Goal: Use online tool/utility: Use online tool/utility

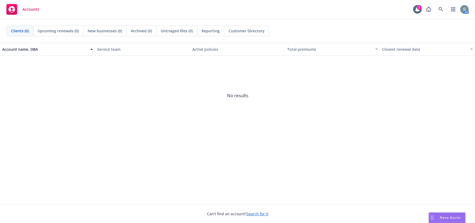
click at [445, 215] on span "Nova Assist" at bounding box center [450, 217] width 21 height 5
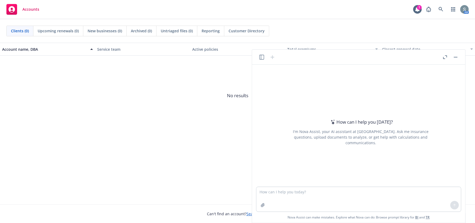
click at [444, 57] on icon "button" at bounding box center [445, 57] width 4 height 4
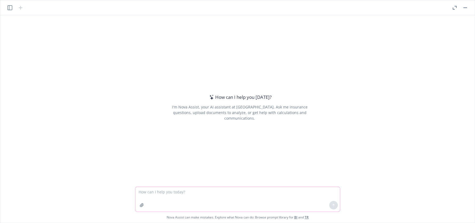
click at [266, 197] on textarea at bounding box center [237, 199] width 205 height 25
type textarea "C"
drag, startPoint x: 310, startPoint y: 203, endPoint x: 309, endPoint y: 199, distance: 4.3
click at [310, 203] on textarea "Write an email renewal recap for our client Vaxcyte that outlines next steps fo…" at bounding box center [237, 199] width 205 height 25
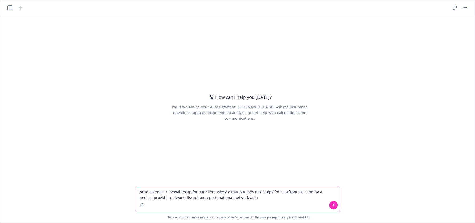
drag, startPoint x: 198, startPoint y: 199, endPoint x: 248, endPoint y: 206, distance: 50.4
click at [248, 206] on textarea "Write an email renewal recap for our client Vaxcyte that outlines next steps fo…" at bounding box center [237, 199] width 205 height 25
click at [249, 198] on textarea "Write an email renewal recap for our client Vaxcyte that outlines next steps fo…" at bounding box center [237, 199] width 205 height 25
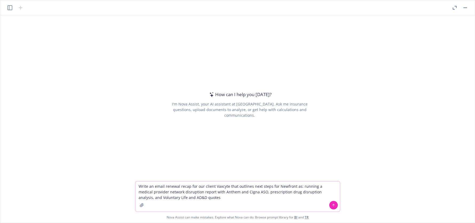
click at [231, 204] on textarea "Write an email renewal recap for our client Vaxcyte that outlines next steps fo…" at bounding box center [237, 196] width 205 height 30
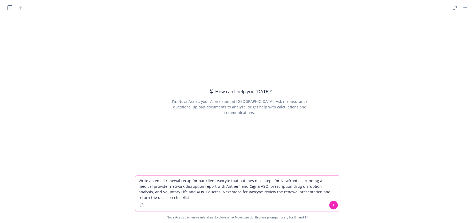
click at [201, 197] on textarea "Write an email renewal recap for our client Vaxcyte that outlines next steps fo…" at bounding box center [237, 194] width 205 height 36
drag, startPoint x: 201, startPoint y: 197, endPoint x: 137, endPoint y: 178, distance: 66.8
click at [137, 178] on textarea "Write an email renewal recap for our client Vaxcyte that outlines next steps fo…" at bounding box center [237, 194] width 205 height 36
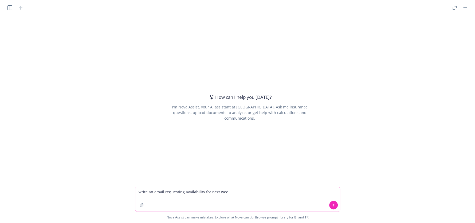
type textarea "write an email requesting availability for next week"
